Goal: Find specific page/section: Find specific page/section

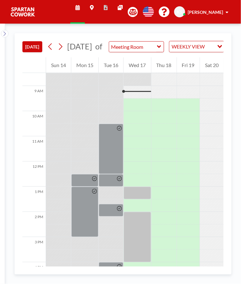
scroll to position [214, 0]
click at [112, 165] on div at bounding box center [111, 149] width 25 height 50
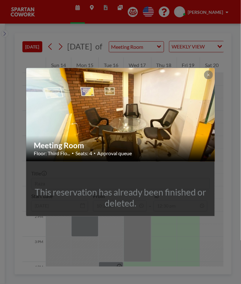
click at [206, 78] on button at bounding box center [208, 75] width 9 height 9
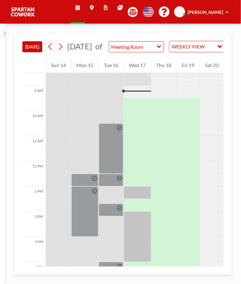
click at [114, 161] on div at bounding box center [111, 149] width 25 height 50
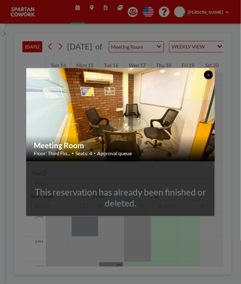
click at [206, 77] on button at bounding box center [208, 75] width 9 height 9
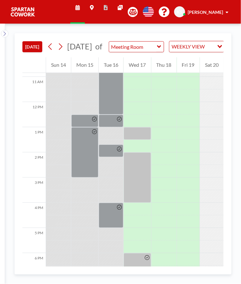
scroll to position [275, 0]
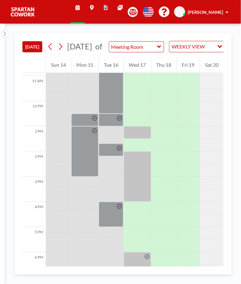
click at [161, 50] on icon at bounding box center [159, 46] width 4 height 6
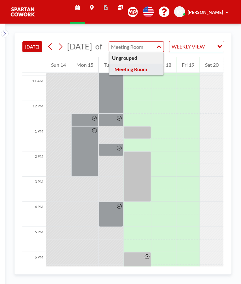
click at [161, 50] on icon at bounding box center [159, 46] width 4 height 6
type input "Meeting Room"
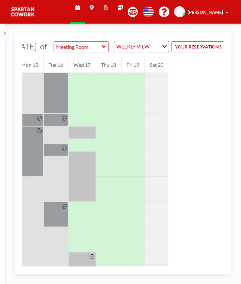
scroll to position [0, 80]
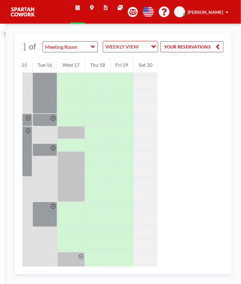
click at [215, 52] on button "YOUR RESERVATIONS" at bounding box center [191, 46] width 63 height 11
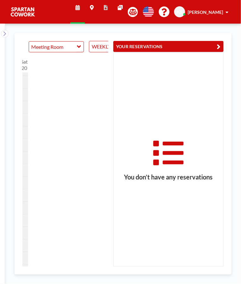
click at [214, 47] on button "YOUR RESERVATIONS" at bounding box center [168, 46] width 110 height 11
